Goal: Check status

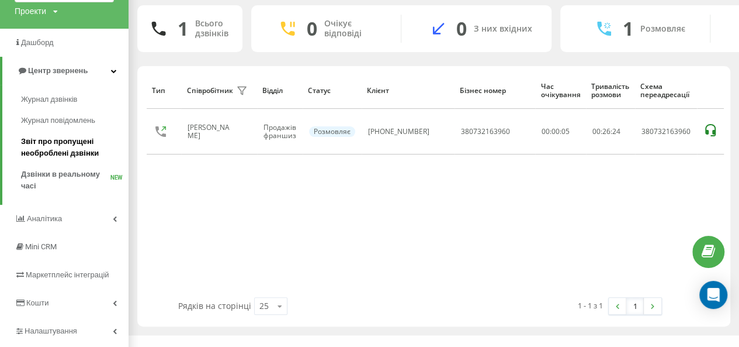
scroll to position [105, 0]
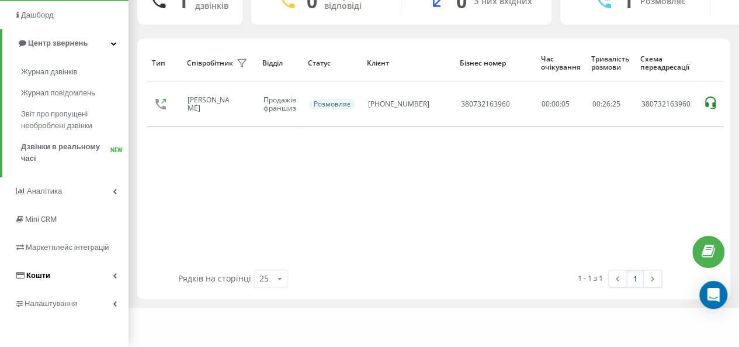
click at [44, 278] on span "Кошти" at bounding box center [38, 275] width 24 height 9
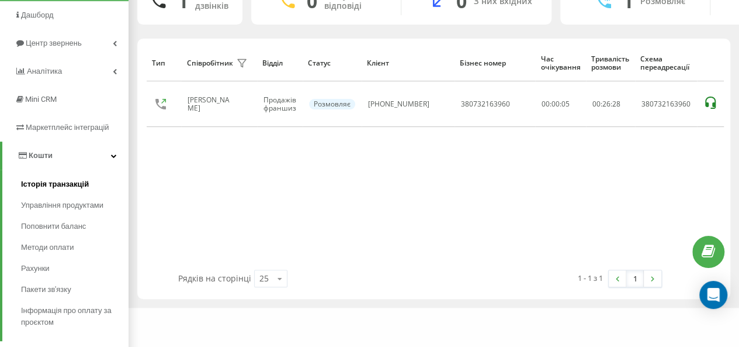
click at [60, 179] on span "Історія транзакцій" at bounding box center [55, 184] width 68 height 12
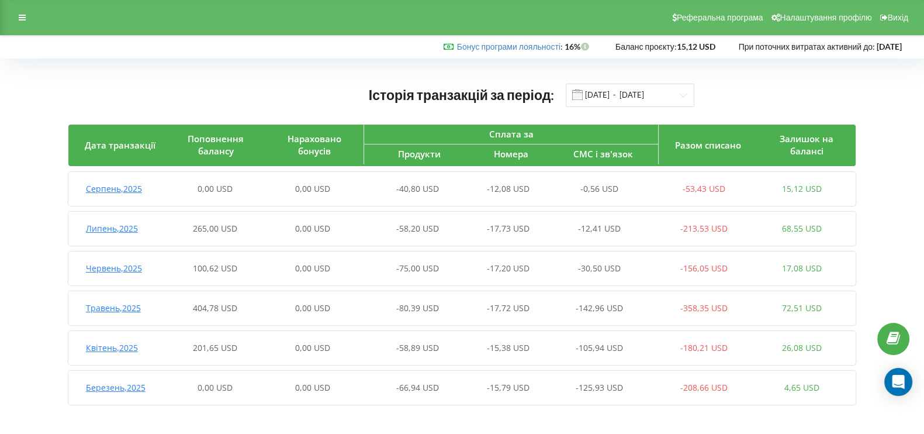
click at [258, 183] on div "0,00 USD" at bounding box center [215, 189] width 98 height 12
